Goal: Information Seeking & Learning: Learn about a topic

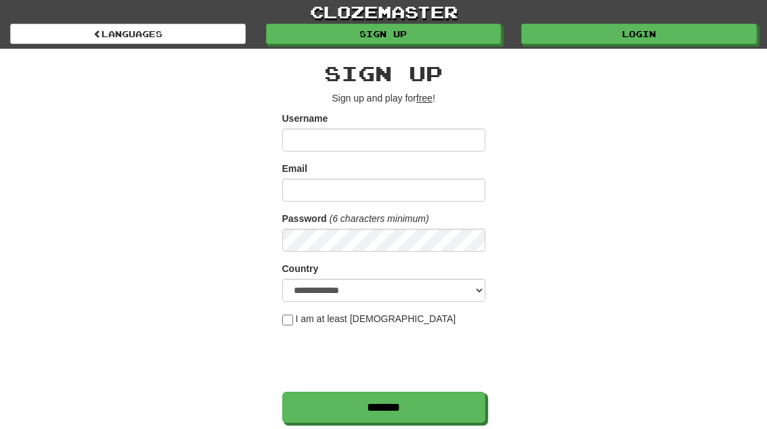
click at [677, 33] on link "Login" at bounding box center [638, 34] width 235 height 20
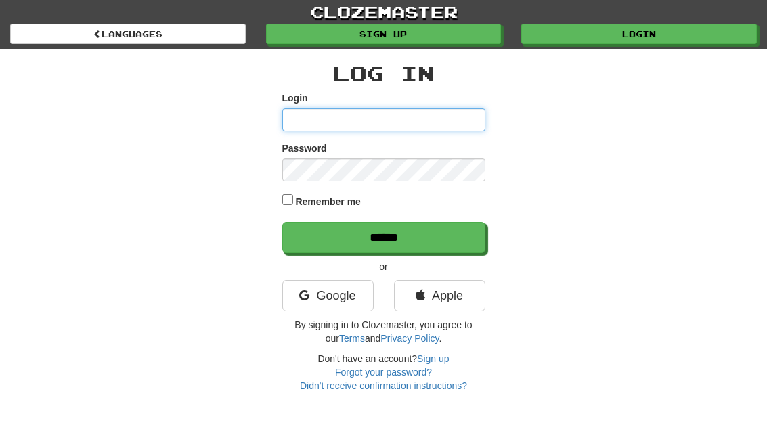
type input "**********"
click at [383, 236] on input "******" at bounding box center [383, 237] width 203 height 31
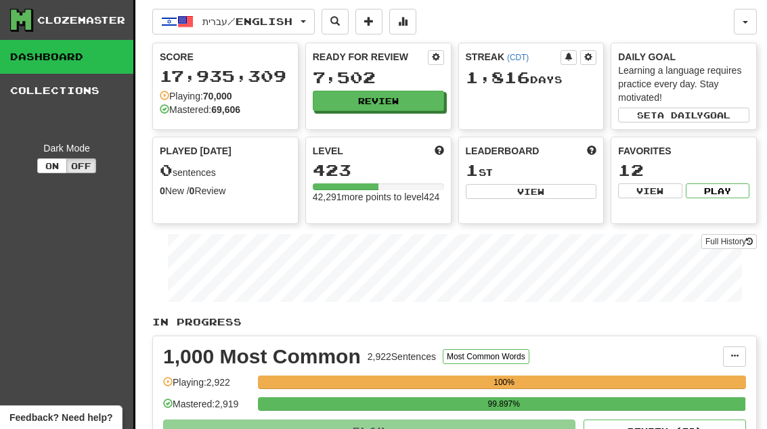
click at [407, 110] on button "Review" at bounding box center [378, 101] width 131 height 20
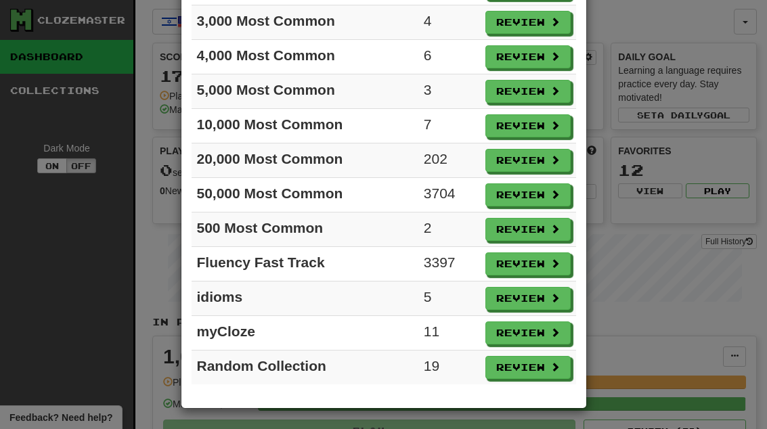
scroll to position [186, 0]
click at [545, 300] on button "Review" at bounding box center [527, 298] width 85 height 23
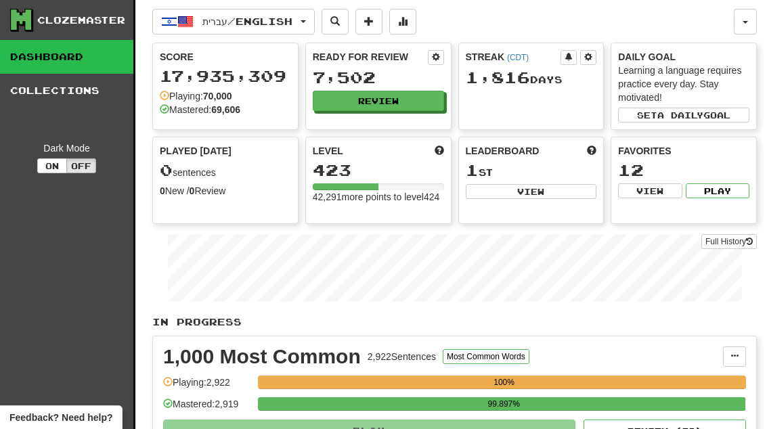
select select "**"
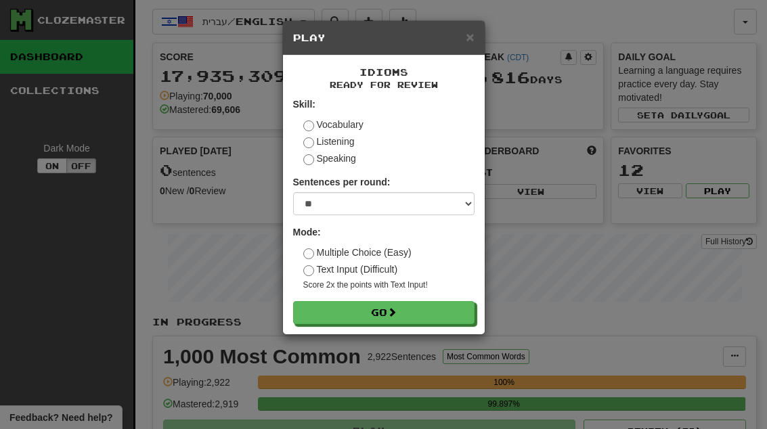
click at [460, 304] on button "Go" at bounding box center [383, 312] width 181 height 23
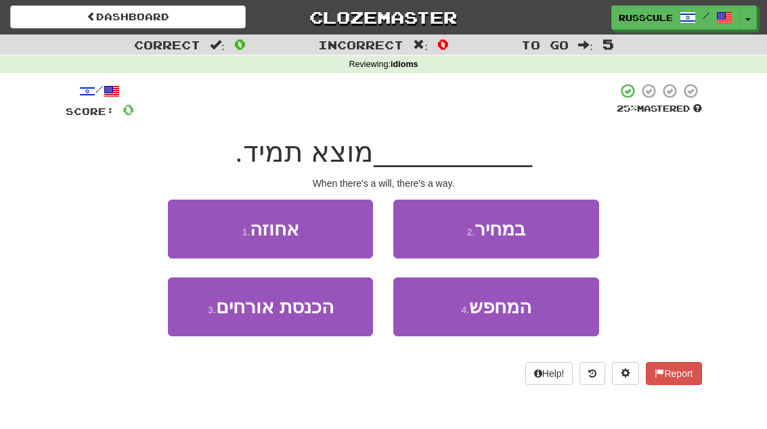
click at [539, 314] on button "4 . המחפש" at bounding box center [495, 306] width 205 height 59
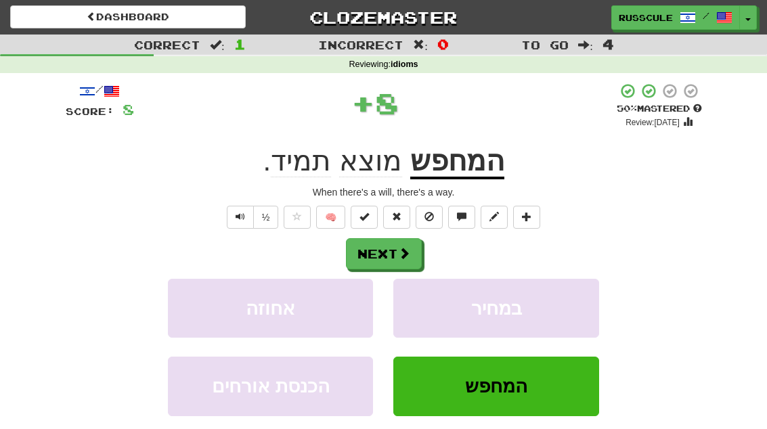
click at [419, 254] on button "Next" at bounding box center [384, 253] width 76 height 31
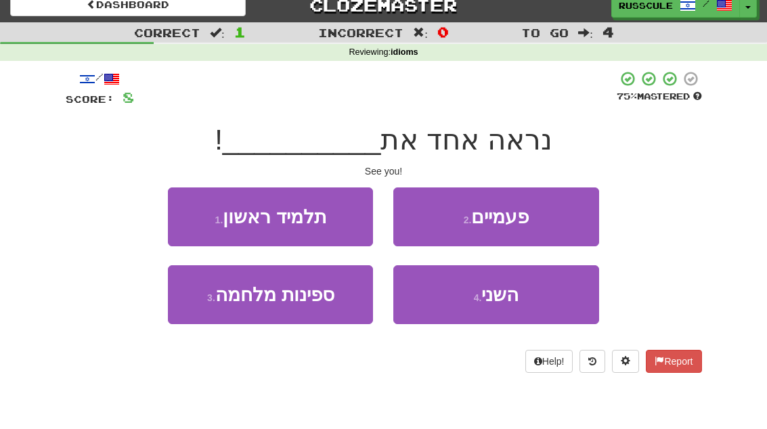
scroll to position [12, 0]
click at [535, 294] on button "4 . השני" at bounding box center [495, 294] width 205 height 59
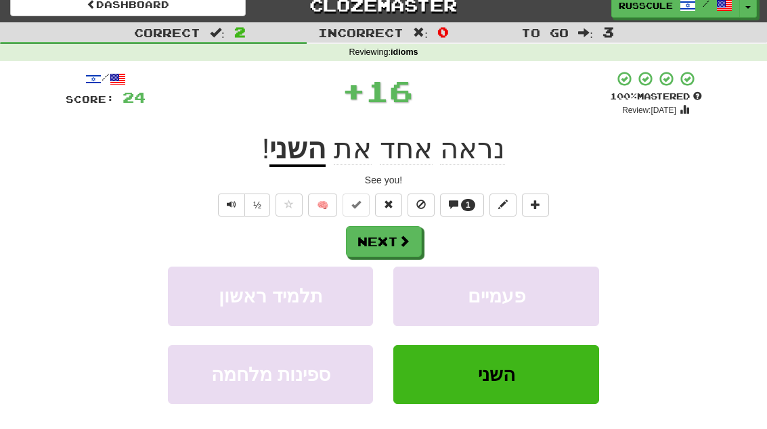
click at [403, 235] on span at bounding box center [404, 241] width 12 height 12
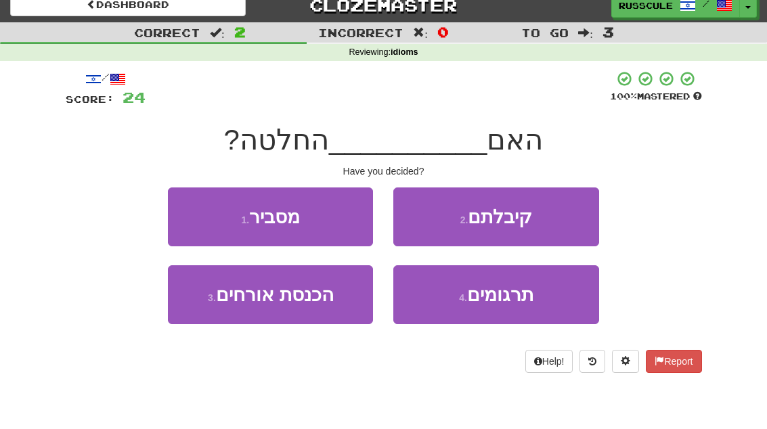
click at [552, 222] on button "2 . קיבלתם" at bounding box center [495, 216] width 205 height 59
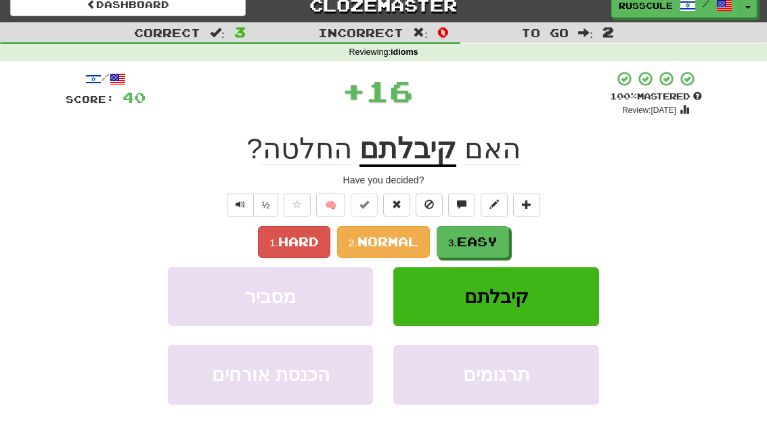
click at [492, 237] on span "Easy" at bounding box center [477, 241] width 41 height 15
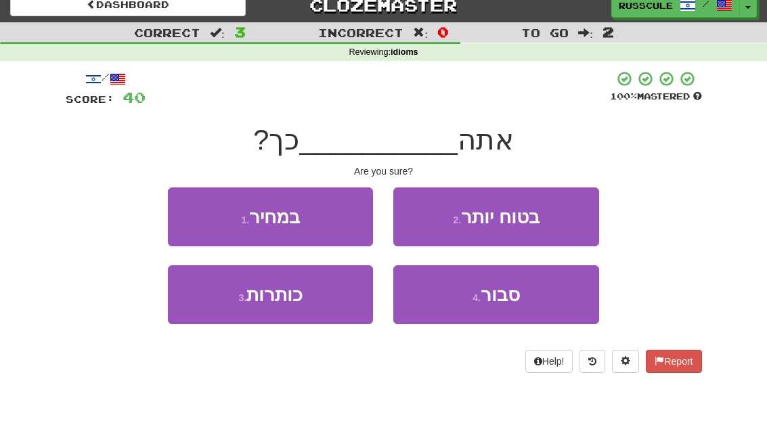
click at [523, 292] on button "4 . סבור" at bounding box center [495, 294] width 205 height 59
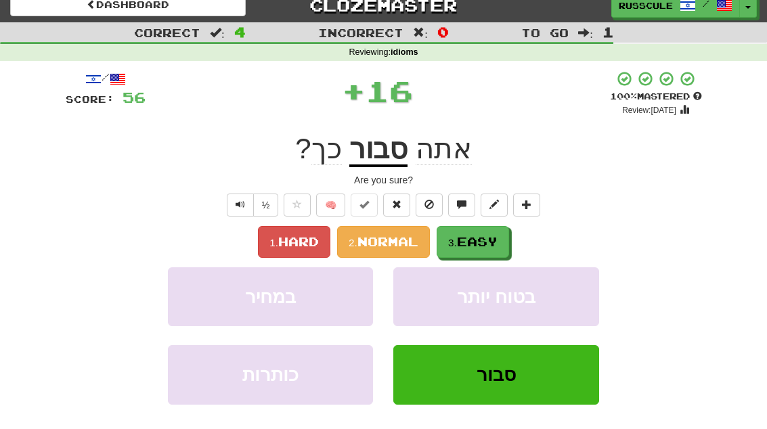
click at [497, 239] on span "Easy" at bounding box center [477, 241] width 41 height 15
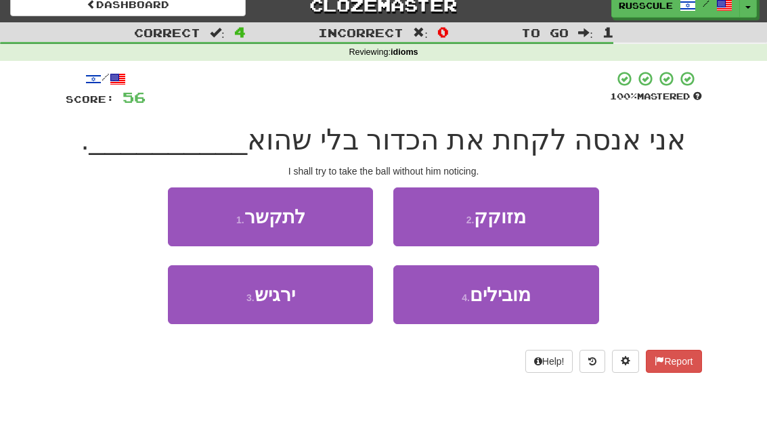
click at [215, 306] on button "3 . ירגיש" at bounding box center [270, 294] width 205 height 59
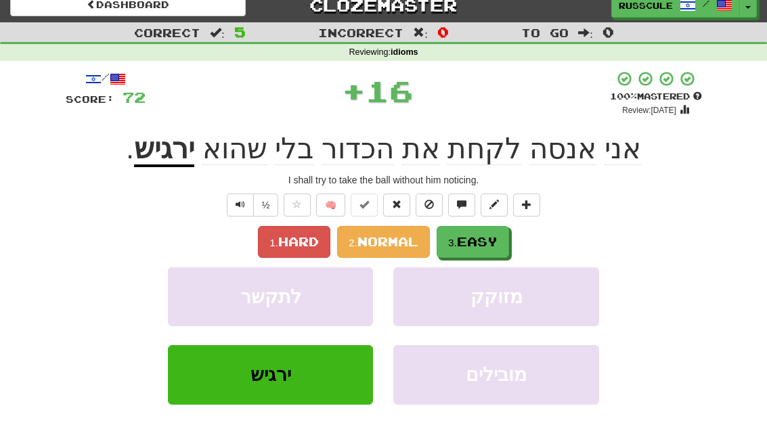
click at [486, 245] on span "Easy" at bounding box center [477, 241] width 41 height 15
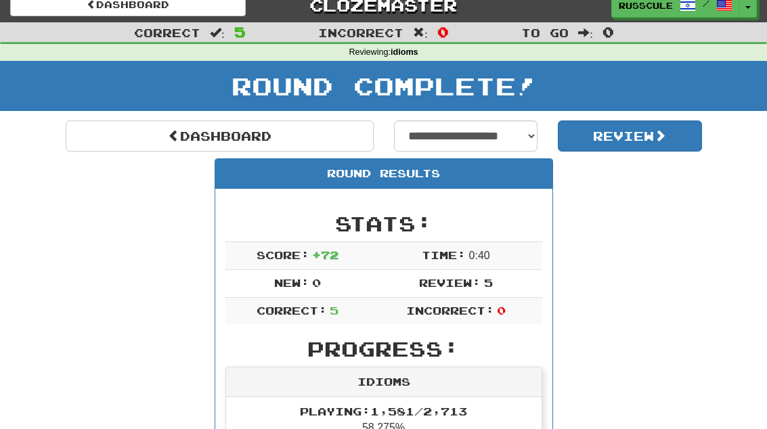
click at [122, 135] on link "Dashboard" at bounding box center [220, 135] width 308 height 31
